Goal: Information Seeking & Learning: Learn about a topic

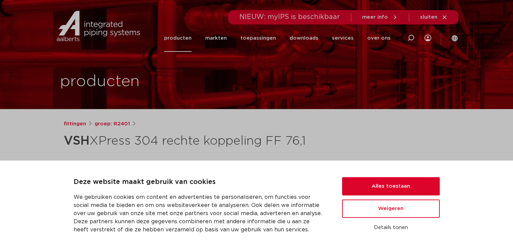
scroll to position [237, 0]
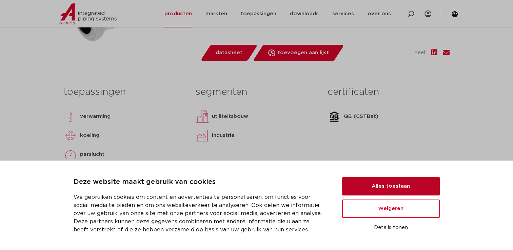
click at [370, 188] on button "Alles toestaan" at bounding box center [391, 186] width 98 height 18
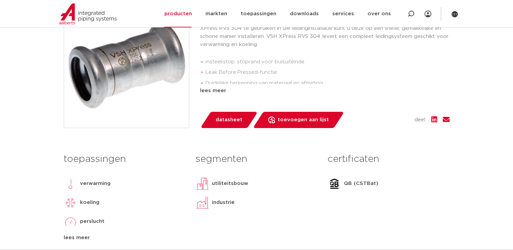
scroll to position [68, 0]
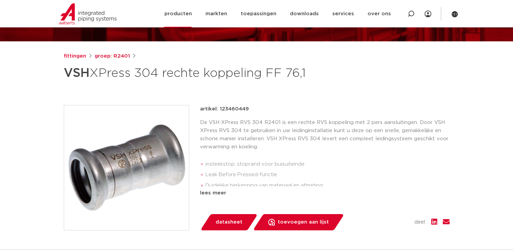
click at [183, 13] on link "producten" at bounding box center [177, 13] width 27 height 27
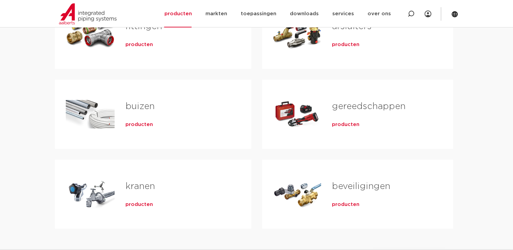
scroll to position [102, 0]
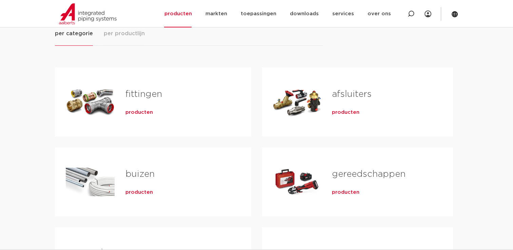
click at [89, 101] on div "Tabs. Open items met enter of spatie, sluit af met escape en navigeer met de pi…" at bounding box center [90, 101] width 49 height 47
click at [134, 117] on div "fittingen producten" at bounding box center [178, 101] width 126 height 47
click at [135, 113] on span "producten" at bounding box center [138, 112] width 27 height 7
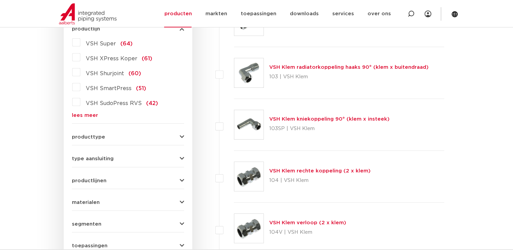
scroll to position [237, 0]
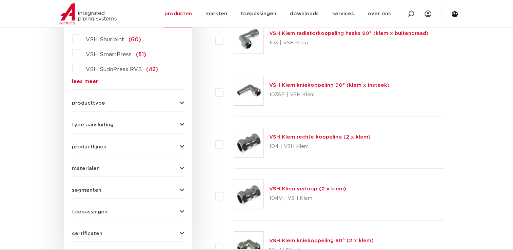
click at [175, 104] on button "producttype" at bounding box center [128, 103] width 112 height 5
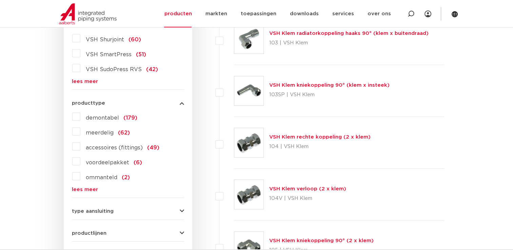
click at [174, 104] on button "producttype" at bounding box center [128, 103] width 112 height 5
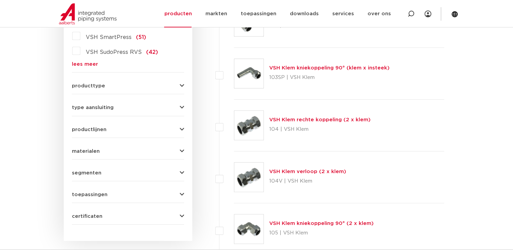
scroll to position [271, 0]
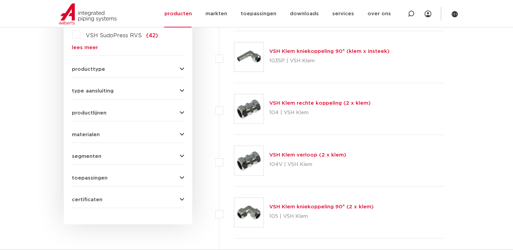
click at [176, 111] on button "productlijnen" at bounding box center [128, 113] width 112 height 5
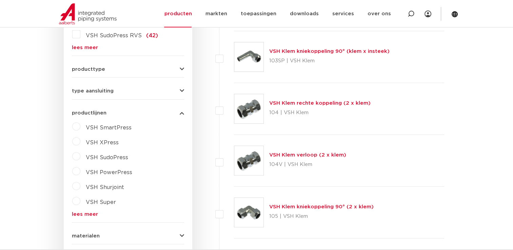
drag, startPoint x: 77, startPoint y: 215, endPoint x: 84, endPoint y: 213, distance: 7.2
click at [78, 215] on link "lees meer" at bounding box center [128, 214] width 112 height 5
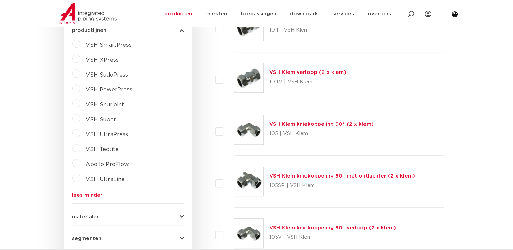
scroll to position [339, 0]
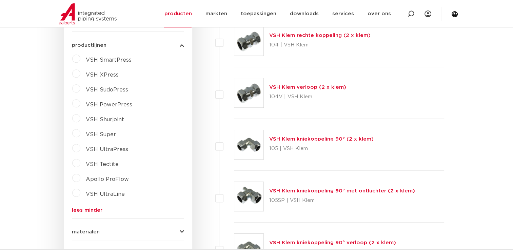
click at [110, 74] on span "VSH XPress" at bounding box center [102, 74] width 33 height 5
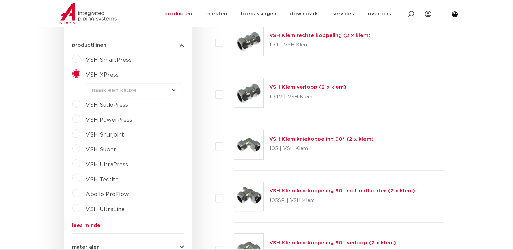
drag, startPoint x: 148, startPoint y: 89, endPoint x: 156, endPoint y: 98, distance: 12.0
click at [148, 89] on select "maak een keuze VSH XPress RVS 304 fittingen VSH XPress Staalverzinkt fittingen …" at bounding box center [134, 90] width 97 height 15
select select "7530"
click at [86, 83] on select "maak een keuze VSH XPress RVS 304 fittingen VSH XPress Staalverzinkt fittingen …" at bounding box center [134, 90] width 97 height 15
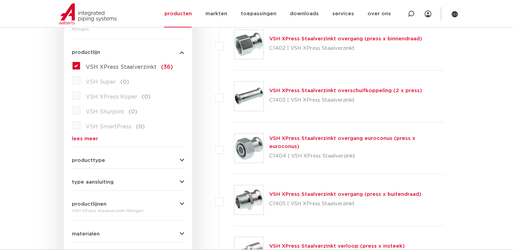
scroll to position [102, 0]
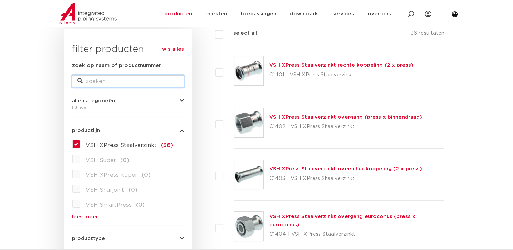
drag, startPoint x: 127, startPoint y: 79, endPoint x: 133, endPoint y: 85, distance: 8.2
click at [127, 80] on input "zoek op naam of productnummer" at bounding box center [128, 81] width 112 height 12
type input "76.1"
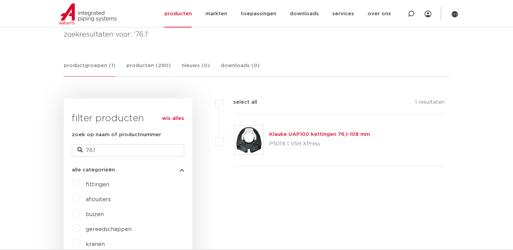
drag, startPoint x: 79, startPoint y: 148, endPoint x: 85, endPoint y: 152, distance: 7.6
click at [79, 149] on icon at bounding box center [79, 150] width 5 height 5
click at [91, 152] on input "76.1" at bounding box center [128, 150] width 112 height 12
click at [103, 153] on input "76.1" at bounding box center [128, 150] width 112 height 12
type input "7"
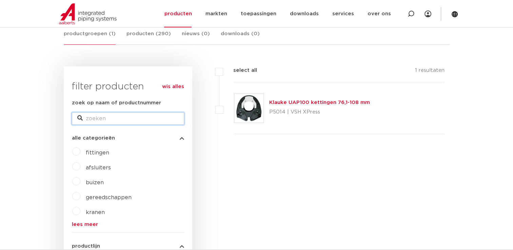
scroll to position [170, 0]
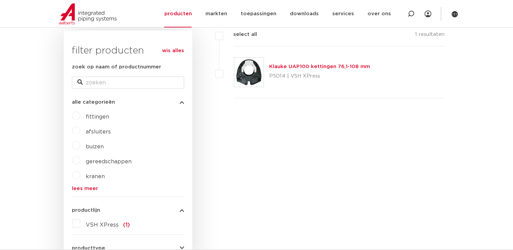
click at [92, 116] on span "fittingen" at bounding box center [97, 116] width 23 height 5
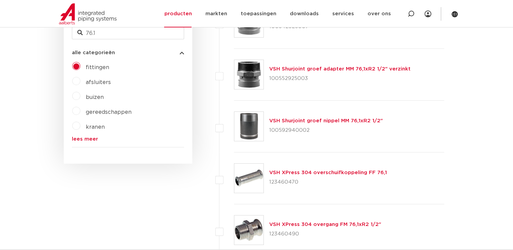
scroll to position [203, 0]
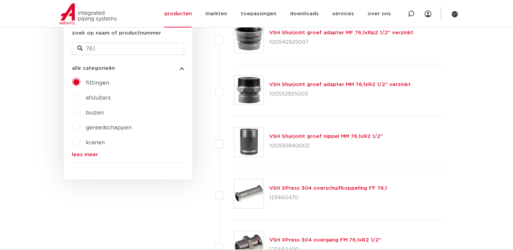
click at [87, 157] on link "lees meer" at bounding box center [128, 154] width 112 height 5
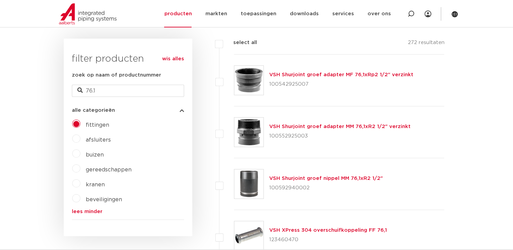
scroll to position [68, 0]
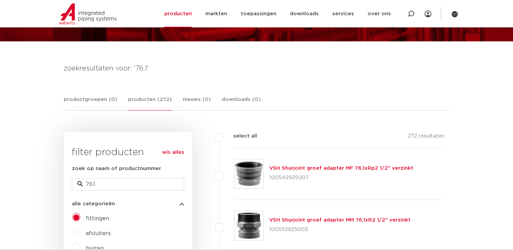
click at [174, 152] on link "wis alles" at bounding box center [173, 153] width 22 height 8
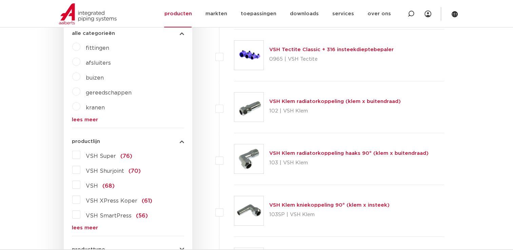
scroll to position [169, 0]
click at [84, 226] on link "lees meer" at bounding box center [128, 228] width 112 height 5
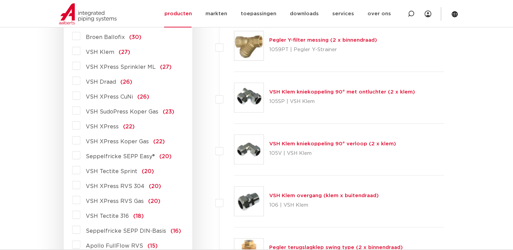
scroll to position [542, 0]
click at [80, 124] on label "VSH XPress (22)" at bounding box center [107, 125] width 54 height 11
click at [0, 0] on input "VSH XPress (22)" at bounding box center [0, 0] width 0 height 0
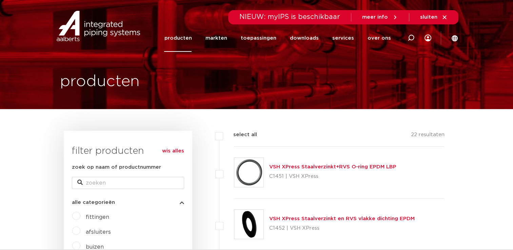
click at [431, 18] on span "sluiten" at bounding box center [428, 17] width 17 height 5
